Goal: Register for event/course

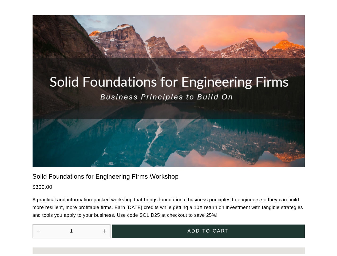
scroll to position [1359, 0]
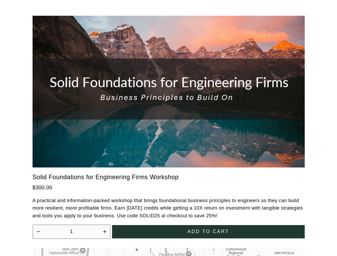
click at [105, 230] on icon "Increase quantity by 1" at bounding box center [104, 231] width 3 height 3
type input "2"
click at [208, 229] on span "Add to cart" at bounding box center [208, 232] width 42 height 6
click at [169, 249] on div at bounding box center [168, 128] width 337 height 256
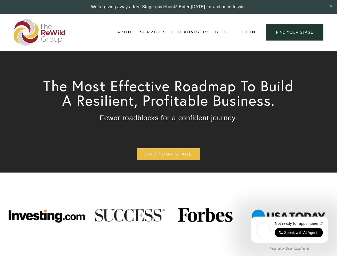
click at [247, 32] on span "Login" at bounding box center [247, 32] width 16 height 7
